Goal: Check status: Check status

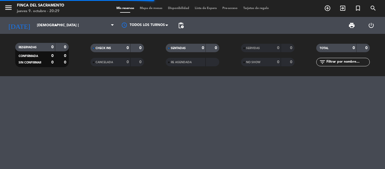
click at [34, 21] on input "[DEMOGRAPHIC_DATA] [DATE]" at bounding box center [58, 26] width 48 height 10
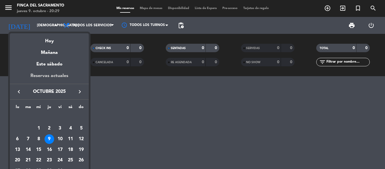
click at [57, 78] on div "Reservas actuales" at bounding box center [49, 78] width 79 height 12
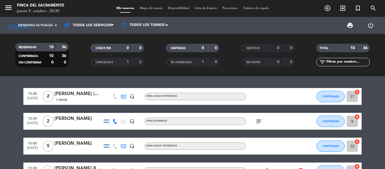
click at [132, 96] on icon "headset_mic" at bounding box center [131, 96] width 5 height 5
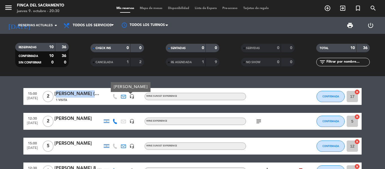
drag, startPoint x: 56, startPoint y: 93, endPoint x: 97, endPoint y: 94, distance: 41.1
click at [97, 94] on div "[PERSON_NAME] (DCOM)" at bounding box center [78, 93] width 48 height 7
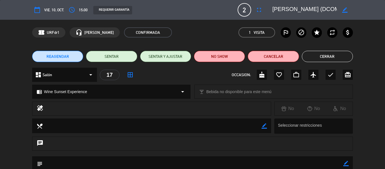
scroll to position [0, 12]
drag, startPoint x: 333, startPoint y: 6, endPoint x: 385, endPoint y: 21, distance: 53.7
click at [385, 21] on div "calendar_today vie. 10, oct. access_time 15:00 REQUERIR GARANTÍA 2 [PERSON_NAME…" at bounding box center [192, 84] width 385 height 169
click at [0, 46] on div "REAGENDAR SENTAR SENTAR Y AJUSTAR NO SHOW Cancelar Cerrar" at bounding box center [192, 56] width 385 height 23
click at [20, 37] on div "confirmation_number URFdr1 headset_mic [PERSON_NAME] Cristo CONFIRMADA 1 Visita…" at bounding box center [192, 32] width 385 height 25
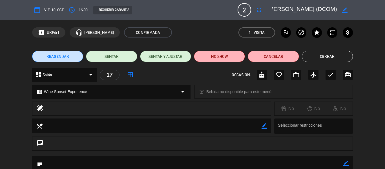
click at [333, 53] on button "Cerrar" at bounding box center [327, 56] width 51 height 11
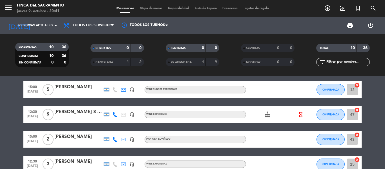
scroll to position [28, 0]
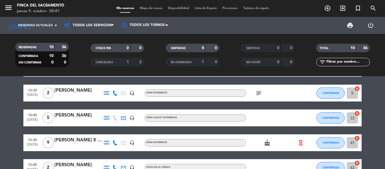
click at [265, 143] on icon "cake" at bounding box center [267, 142] width 7 height 7
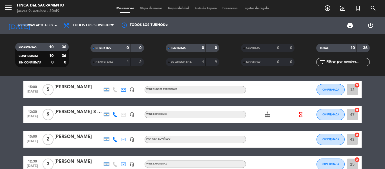
scroll to position [0, 0]
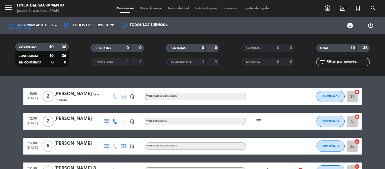
click at [260, 122] on icon "subject" at bounding box center [258, 121] width 7 height 7
